Goal: Task Accomplishment & Management: Manage account settings

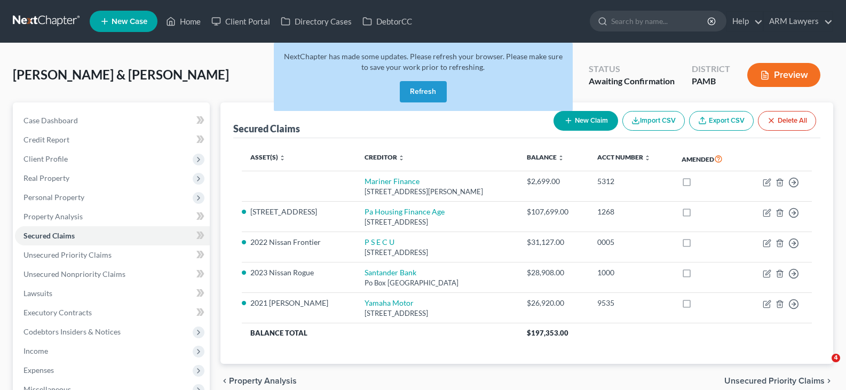
click at [416, 99] on button "Refresh" at bounding box center [423, 91] width 47 height 21
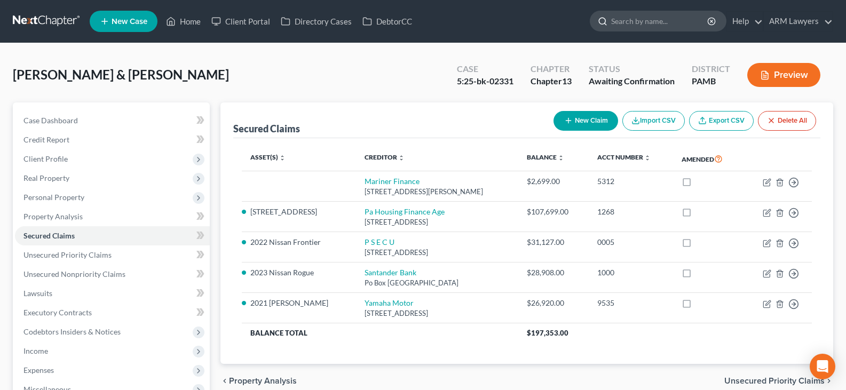
click at [657, 20] on input "search" at bounding box center [660, 21] width 98 height 20
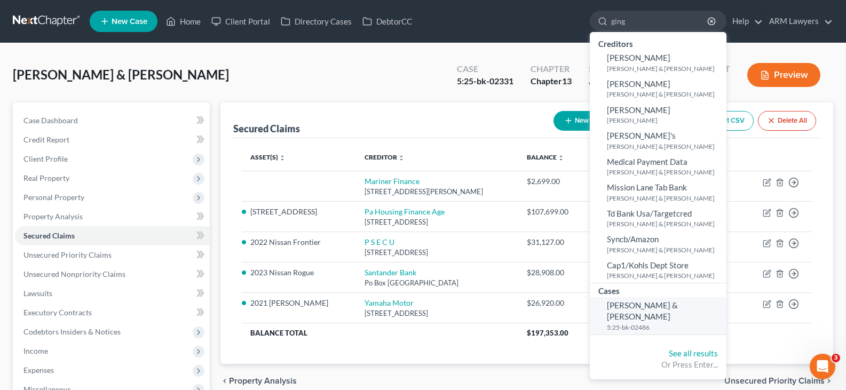
type input "ging"
click at [668, 323] on small "5:25-bk-02486" at bounding box center [665, 327] width 117 height 9
select select "18"
select select "1"
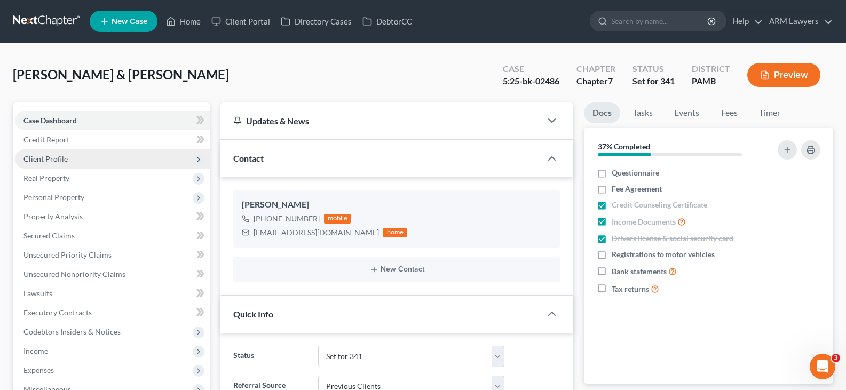
click at [75, 158] on span "Client Profile" at bounding box center [112, 158] width 195 height 19
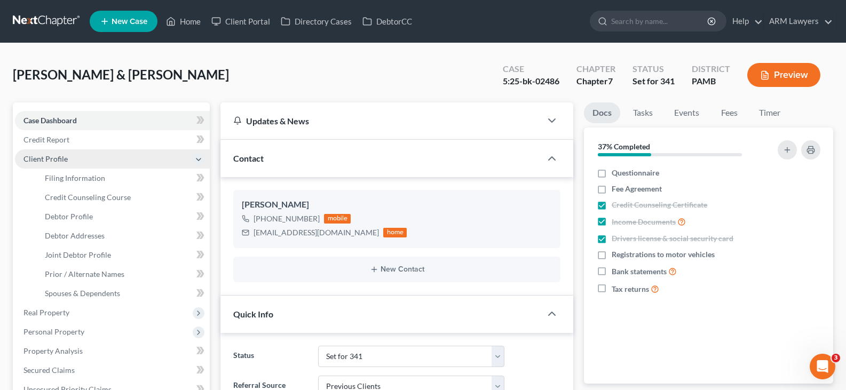
scroll to position [161, 0]
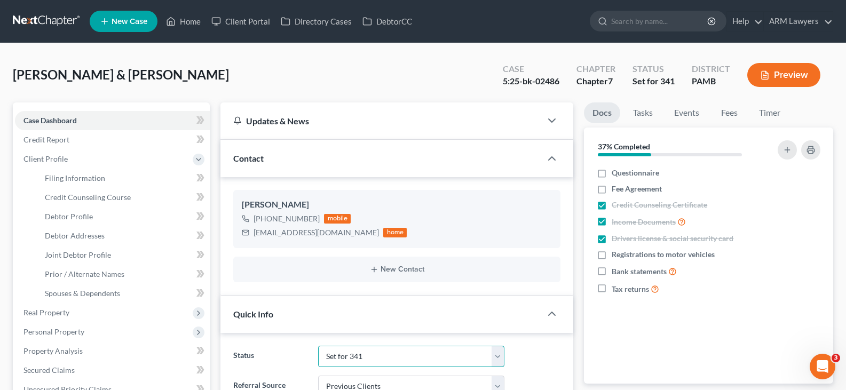
click at [384, 355] on select "Answer Due Awaiting Confirmation Awaiting Discharge Confirmed Could Not Contact…" at bounding box center [411, 356] width 186 height 21
select select "2"
click at [386, 352] on select "Answer Due Awaiting Confirmation Awaiting Discharge Confirmed Could Not Contact…" at bounding box center [411, 356] width 186 height 21
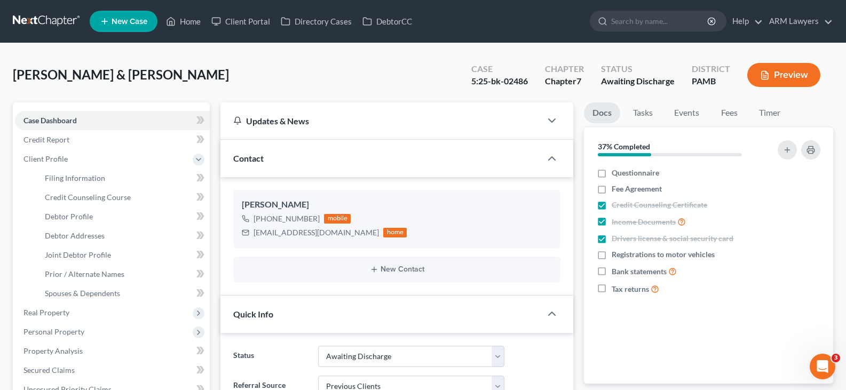
click at [37, 25] on link at bounding box center [47, 21] width 68 height 19
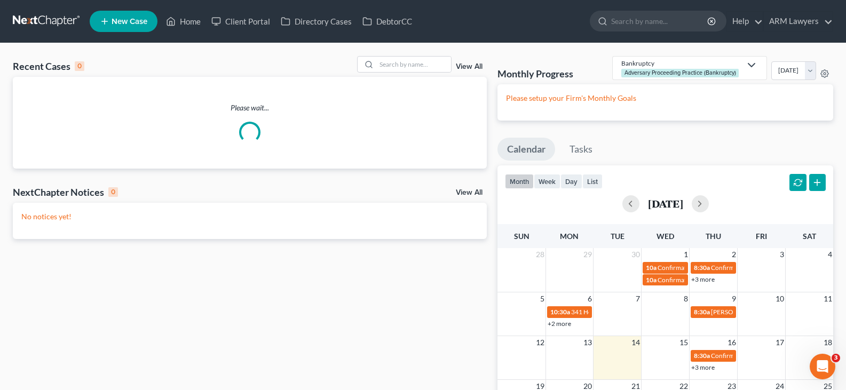
click at [472, 61] on div "View All" at bounding box center [422, 64] width 130 height 17
click at [473, 62] on div "View All" at bounding box center [422, 64] width 130 height 17
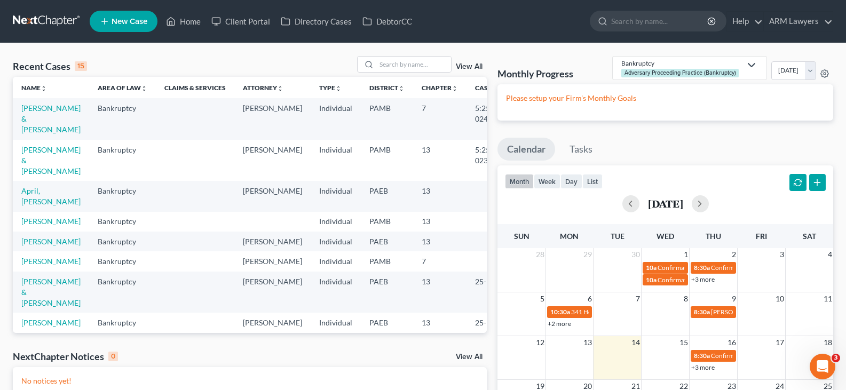
click at [473, 67] on link "View All" at bounding box center [469, 66] width 27 height 7
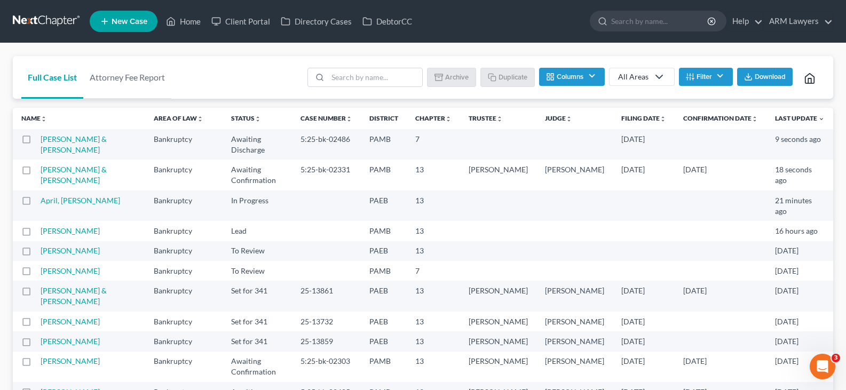
click at [648, 84] on link "All Areas" at bounding box center [642, 77] width 66 height 18
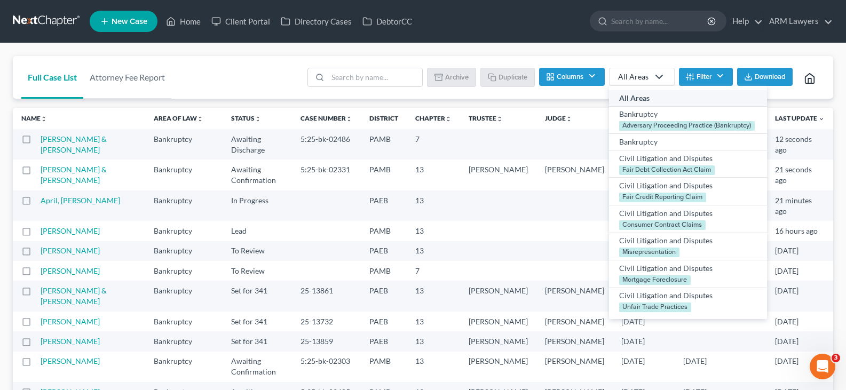
click at [693, 75] on button "Filter" at bounding box center [706, 77] width 54 height 18
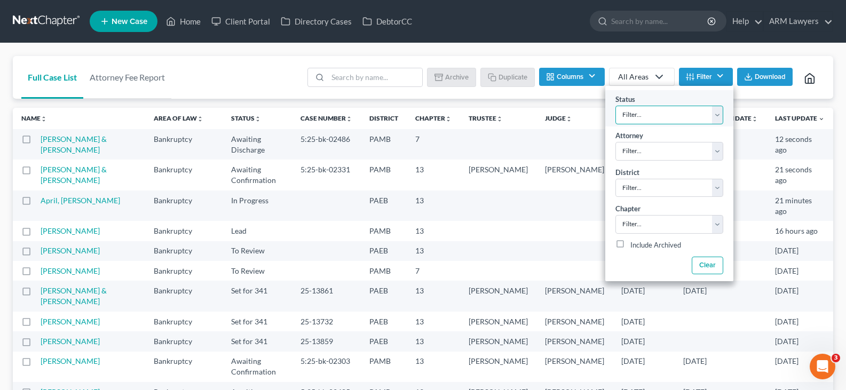
click at [686, 121] on select "Filter... Answer Due Awaiting Confirmation Awaiting Discharge Confirmed Could N…" at bounding box center [669, 115] width 108 height 19
click at [680, 120] on select "Filter... Answer Due Awaiting Confirmation Awaiting Discharge Confirmed Could N…" at bounding box center [669, 115] width 108 height 19
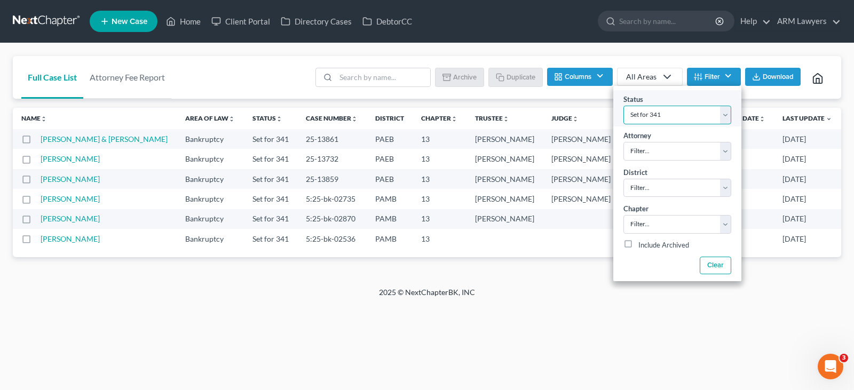
click at [670, 117] on select "Filter... Answer Due Awaiting Confirmation Awaiting Discharge Confirmed Could N…" at bounding box center [677, 115] width 108 height 19
select select "1"
click at [670, 117] on select "Filter... Answer Due Awaiting Confirmation Awaiting Discharge Confirmed Could N…" at bounding box center [677, 115] width 108 height 19
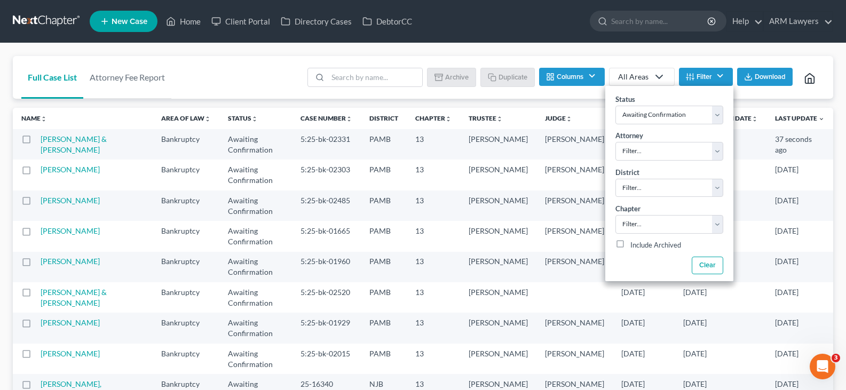
click at [600, 49] on div "Full Case List Attorney Fee Report Batch Download Archive Un-archive Duplicate …" at bounding box center [423, 319] width 846 height 553
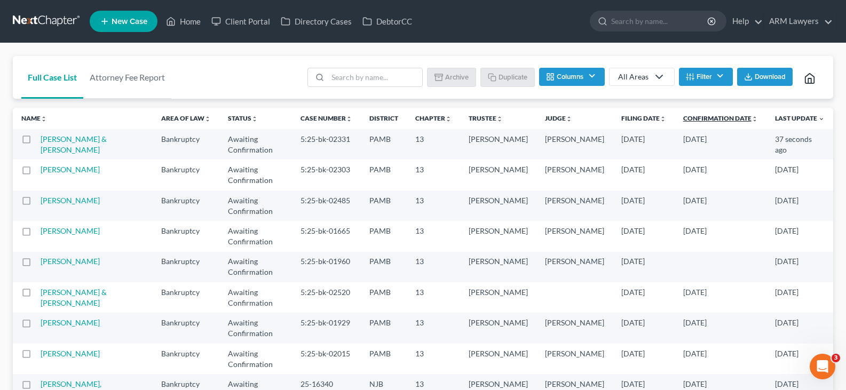
click at [702, 116] on link "Confirmation Date unfold_more expand_more expand_less" at bounding box center [720, 118] width 75 height 8
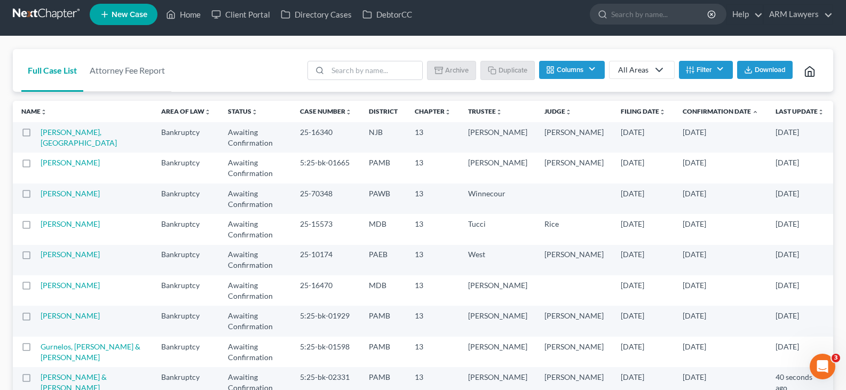
scroll to position [76, 0]
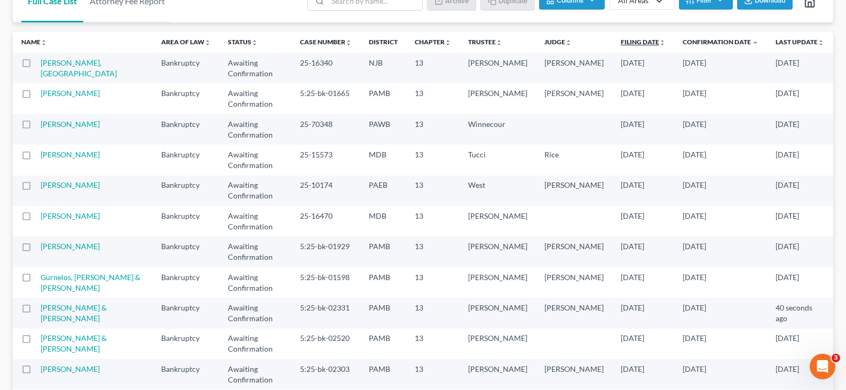
click at [631, 39] on link "Filing Date unfold_more expand_more expand_less" at bounding box center [643, 42] width 45 height 8
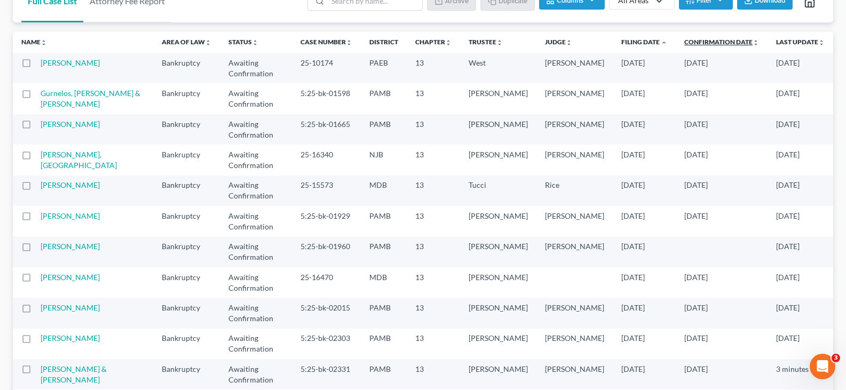
click at [720, 42] on link "Confirmation Date unfold_more expand_more expand_less" at bounding box center [721, 42] width 75 height 8
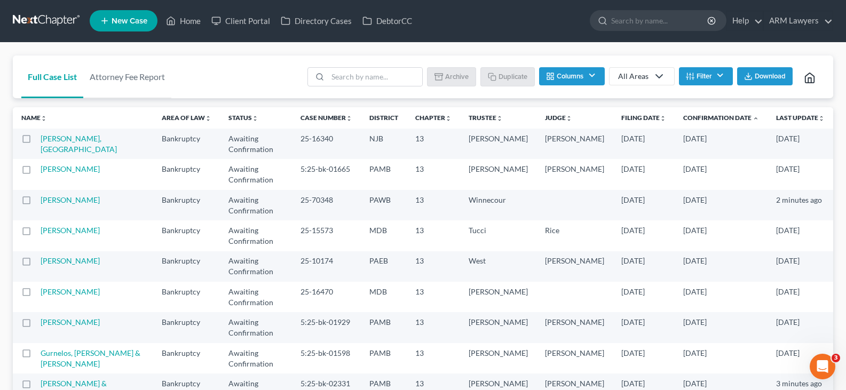
scroll to position [0, 0]
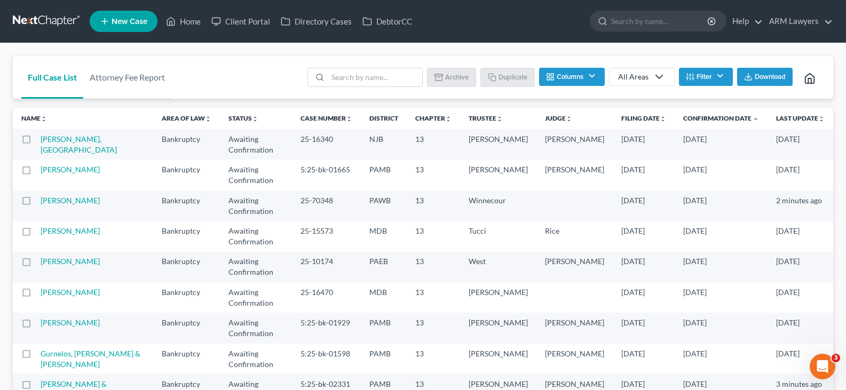
click at [701, 69] on button "Filter" at bounding box center [706, 77] width 54 height 18
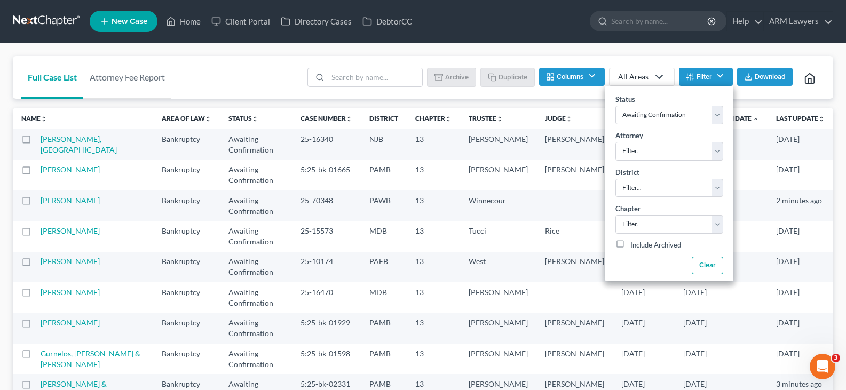
click at [696, 71] on button "Filter" at bounding box center [706, 77] width 54 height 18
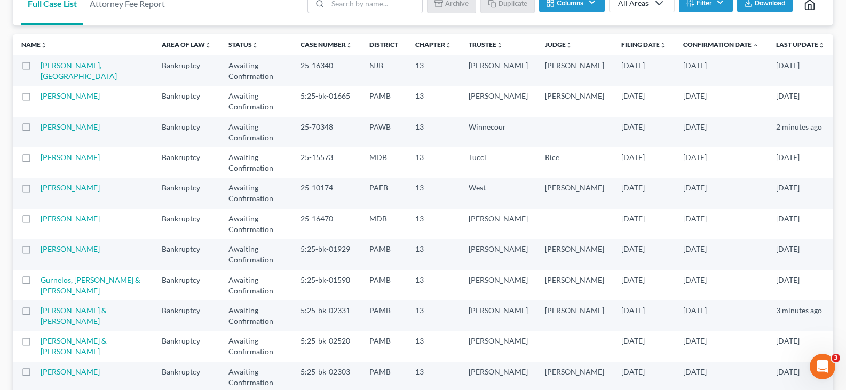
scroll to position [76, 0]
